Goal: Navigation & Orientation: Find specific page/section

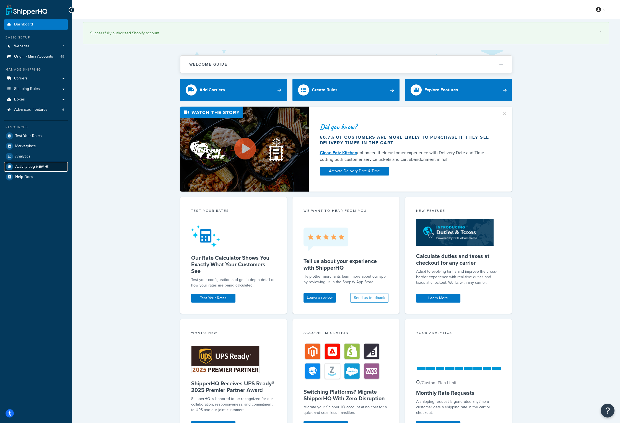
click at [47, 167] on icon at bounding box center [47, 166] width 7 height 7
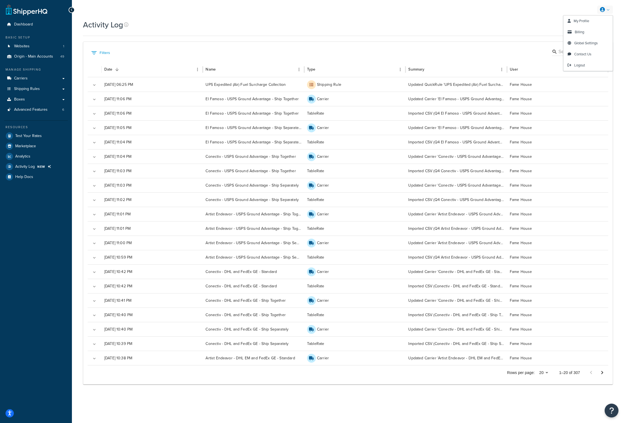
click at [610, 9] on link at bounding box center [605, 10] width 16 height 8
click at [585, 63] on link "Logout" at bounding box center [587, 65] width 49 height 11
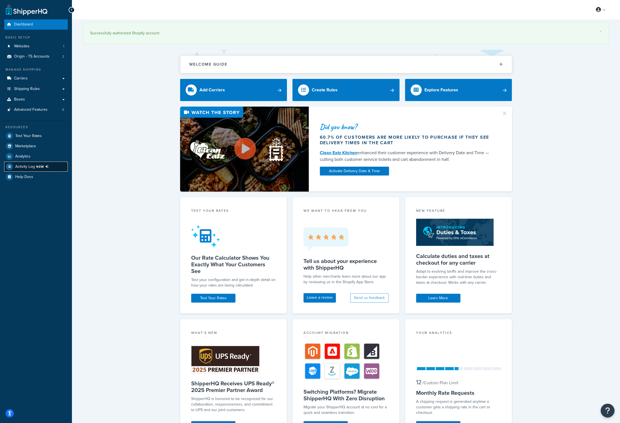
click at [35, 165] on span "Activity Log NEW" at bounding box center [33, 166] width 36 height 7
